Goal: Task Accomplishment & Management: Manage account settings

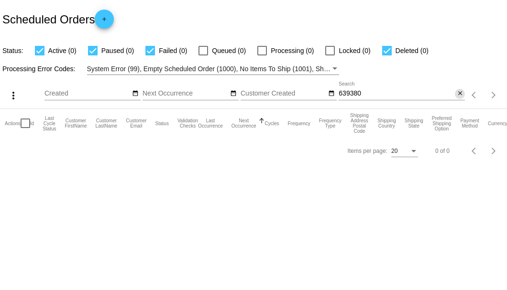
click at [459, 93] on mat-icon "close" at bounding box center [460, 94] width 7 height 8
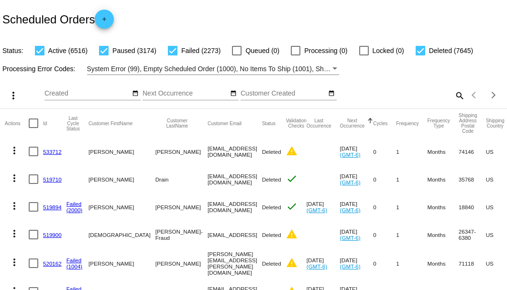
click at [457, 103] on mat-icon "search" at bounding box center [459, 95] width 11 height 15
click at [456, 98] on input "Search" at bounding box center [402, 94] width 126 height 8
paste input "bhwilliams917@gmail.com"
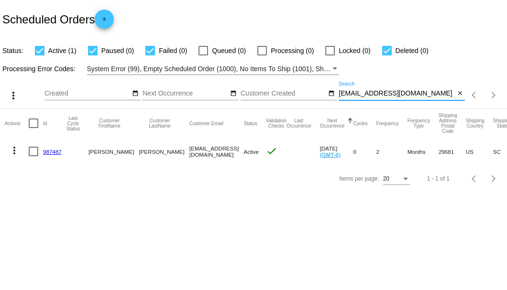
type input "bhwilliams917@gmail.com"
click at [55, 151] on link "987487" at bounding box center [52, 152] width 19 height 6
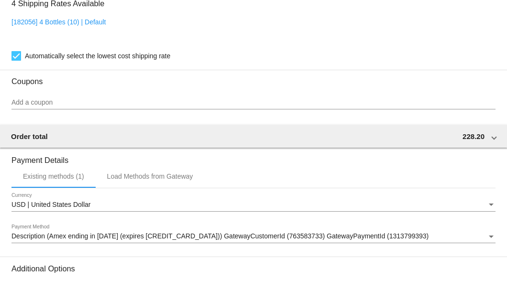
scroll to position [804, 0]
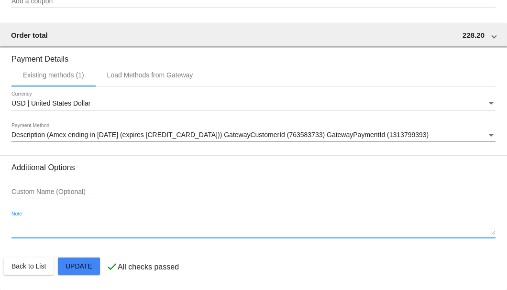
click at [31, 231] on textarea "Note" at bounding box center [253, 227] width 484 height 15
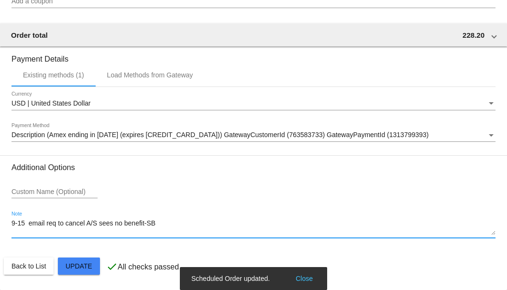
type textarea "9-15 email req to cancel A/S sees no benefit-SB"
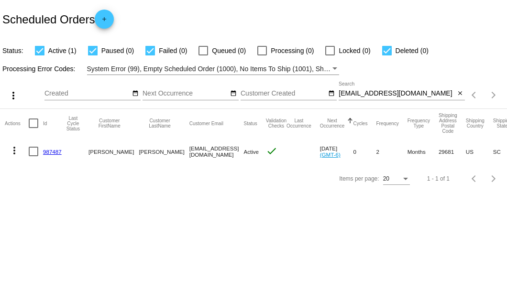
click at [33, 149] on div at bounding box center [34, 152] width 10 height 10
click at [33, 156] on input "checkbox" at bounding box center [33, 156] width 0 height 0
checkbox input "true"
click at [12, 151] on mat-icon "more_vert" at bounding box center [14, 150] width 11 height 11
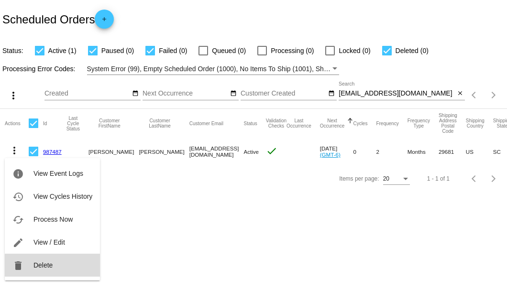
click at [53, 273] on button "delete Delete" at bounding box center [52, 265] width 95 height 23
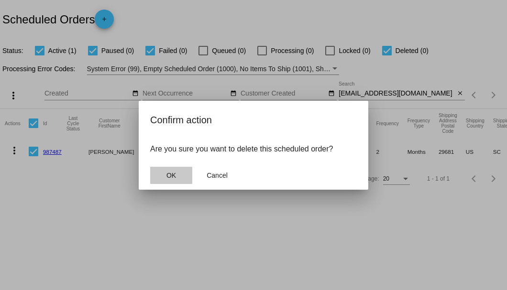
click at [170, 180] on button "OK" at bounding box center [171, 175] width 42 height 17
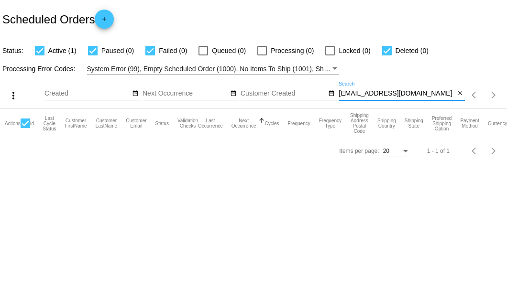
click at [419, 95] on input "bhwilliams917@gmail.com" at bounding box center [397, 94] width 116 height 8
type input "bhwilliams917@gmail.com"
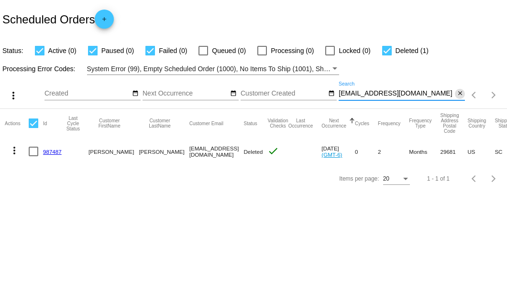
click at [460, 94] on mat-icon "close" at bounding box center [460, 94] width 7 height 8
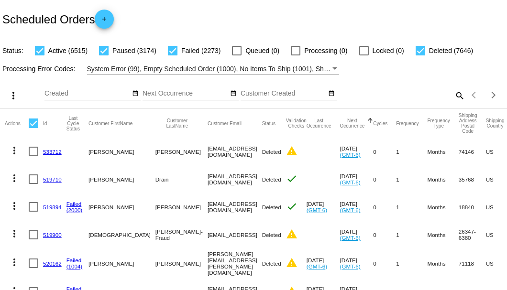
click at [454, 103] on mat-icon "search" at bounding box center [459, 95] width 11 height 15
click at [452, 98] on input "Search" at bounding box center [402, 94] width 126 height 8
paste input "[EMAIL_ADDRESS][DOMAIN_NAME]"
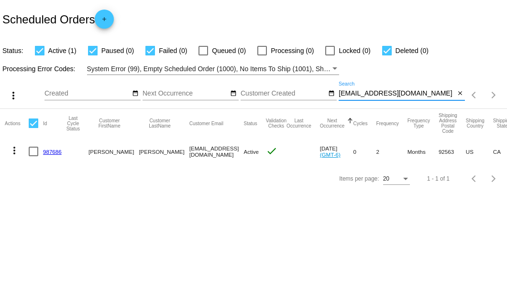
type input "[EMAIL_ADDRESS][DOMAIN_NAME]"
click at [51, 150] on link "987686" at bounding box center [52, 152] width 19 height 6
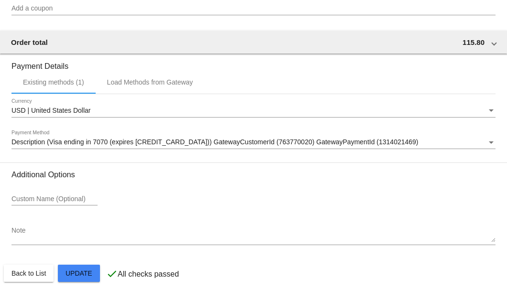
scroll to position [837, 0]
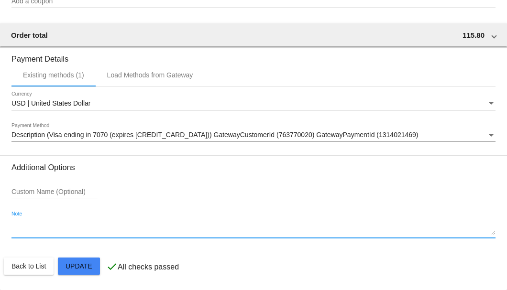
click at [55, 231] on textarea "Note" at bounding box center [253, 227] width 484 height 15
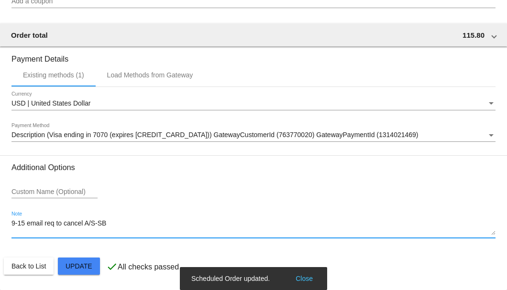
type textarea "9-15 email req to cancel A/S-SB"
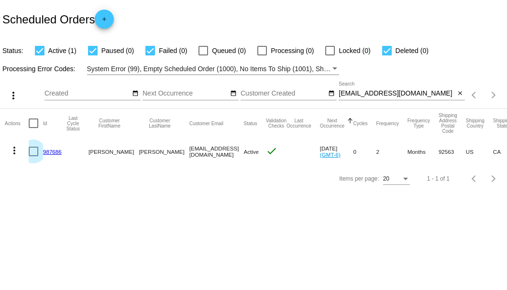
click at [29, 150] on div at bounding box center [34, 152] width 10 height 10
click at [33, 156] on input "checkbox" at bounding box center [33, 156] width 0 height 0
checkbox input "true"
click at [14, 150] on mat-icon "more_vert" at bounding box center [14, 150] width 11 height 11
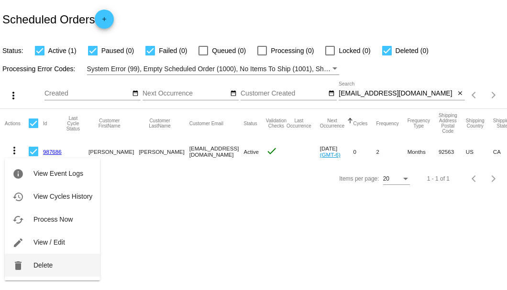
click at [48, 269] on button "delete Delete" at bounding box center [52, 265] width 95 height 23
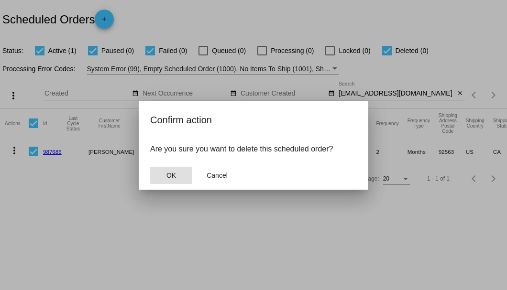
click at [173, 177] on span "OK" at bounding box center [172, 176] width 10 height 8
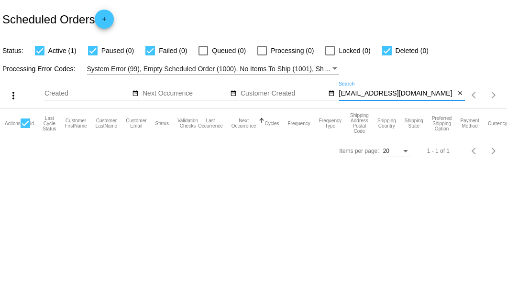
click at [420, 96] on input "[EMAIL_ADDRESS][DOMAIN_NAME]" at bounding box center [397, 94] width 116 height 8
type input "[EMAIL_ADDRESS][DOMAIN_NAME]"
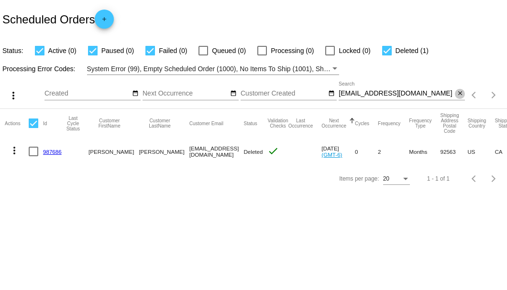
click at [458, 94] on mat-icon "close" at bounding box center [460, 94] width 7 height 8
